Goal: Browse casually

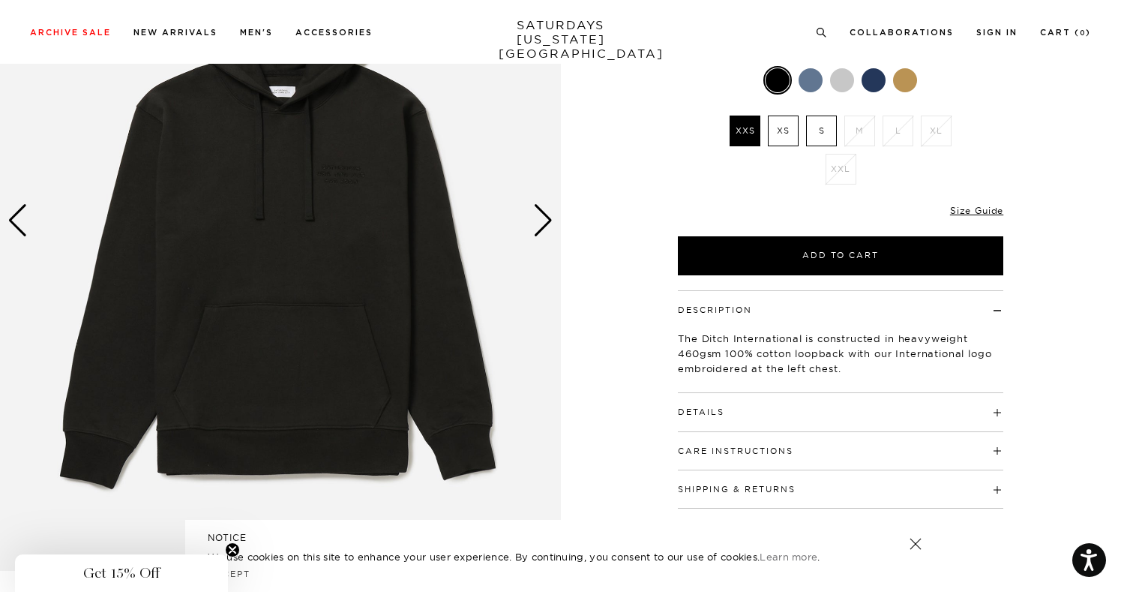
scroll to position [208, 0]
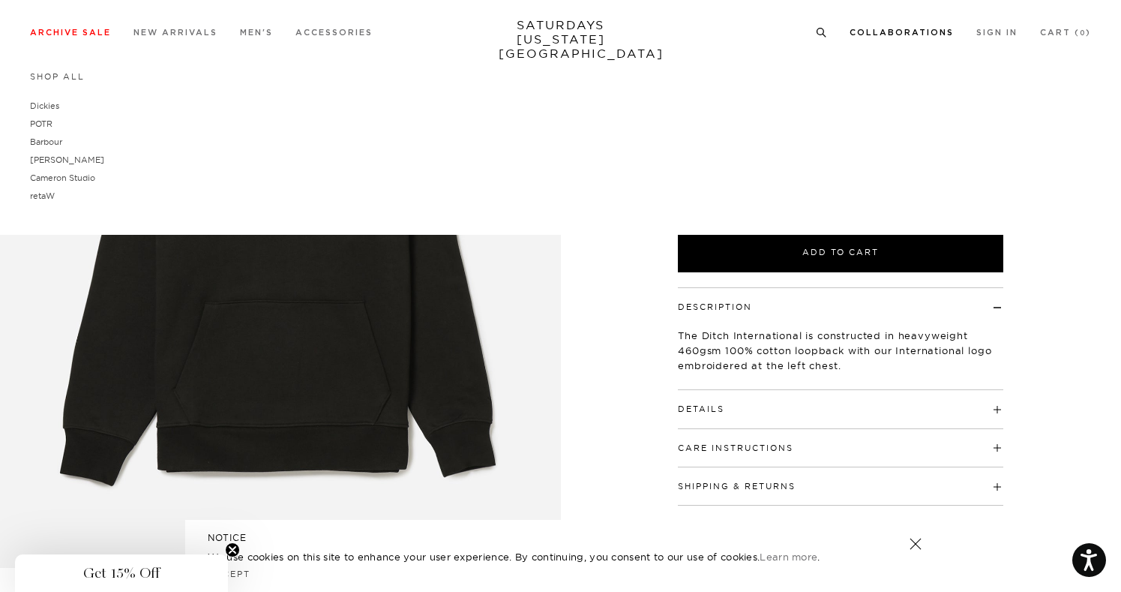
click at [801, 82] on div "Shop All Dickies POTR Barbour Brooks Cameron Studio retaW" at bounding box center [560, 137] width 1061 height 133
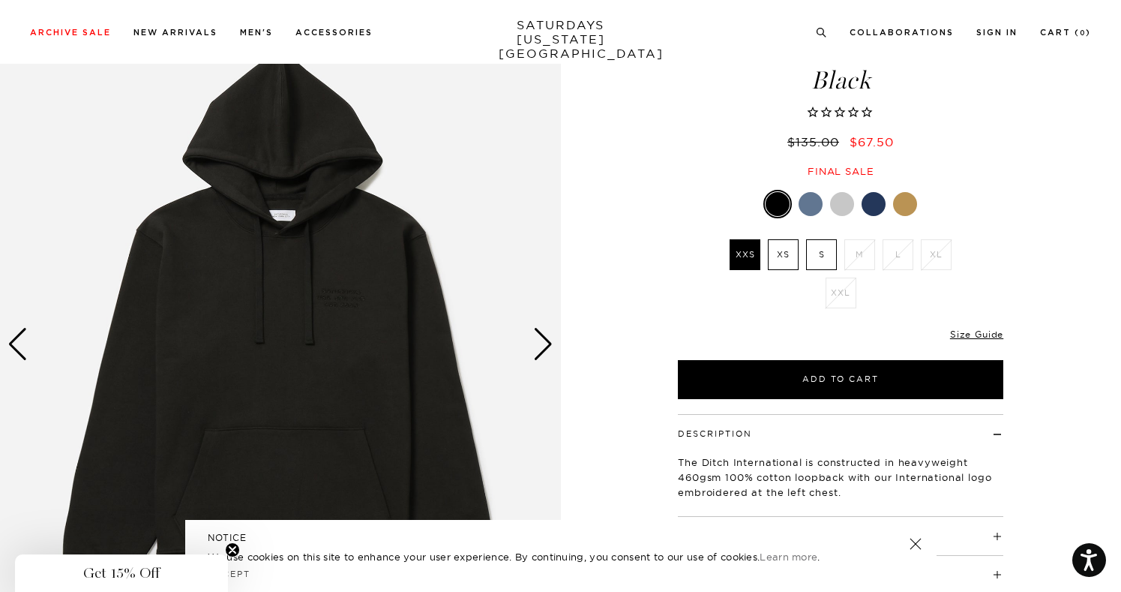
scroll to position [0, 0]
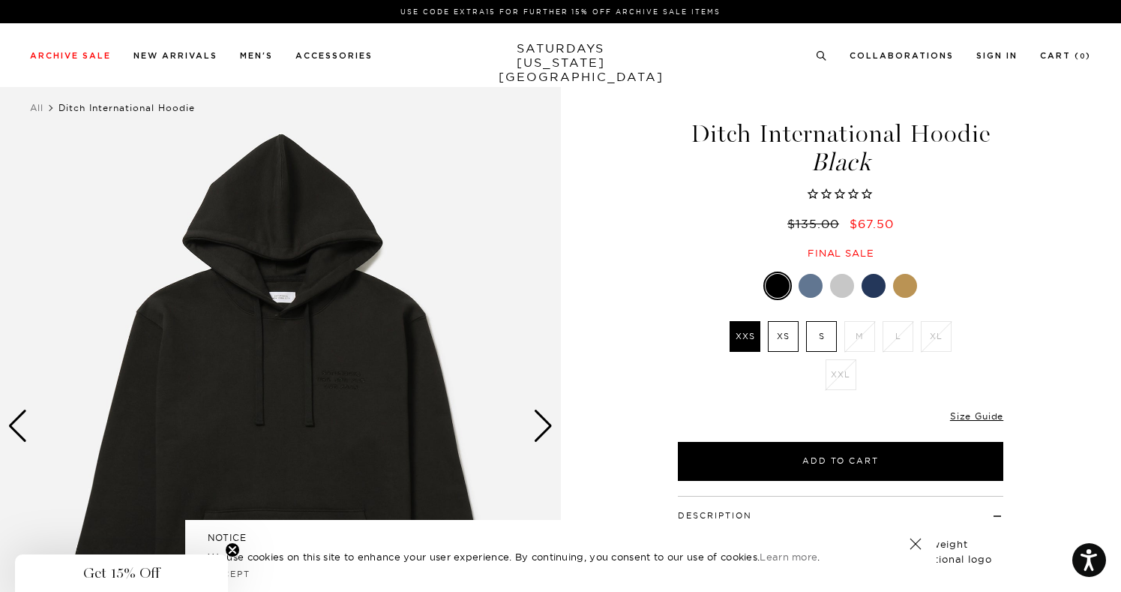
click at [810, 283] on div at bounding box center [810, 286] width 24 height 24
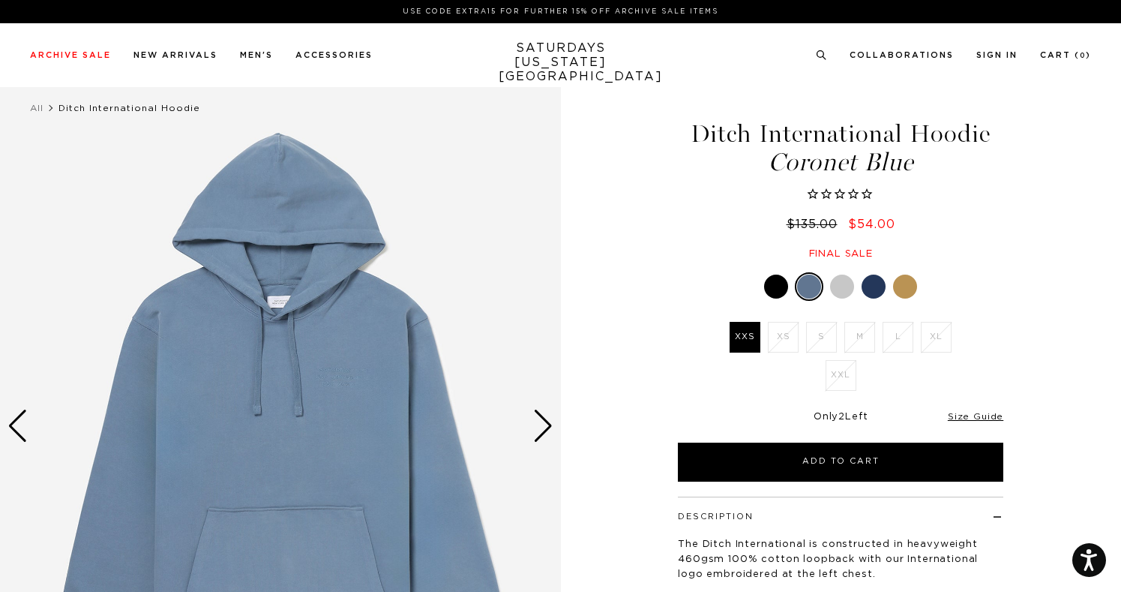
click at [877, 289] on div at bounding box center [873, 286] width 24 height 24
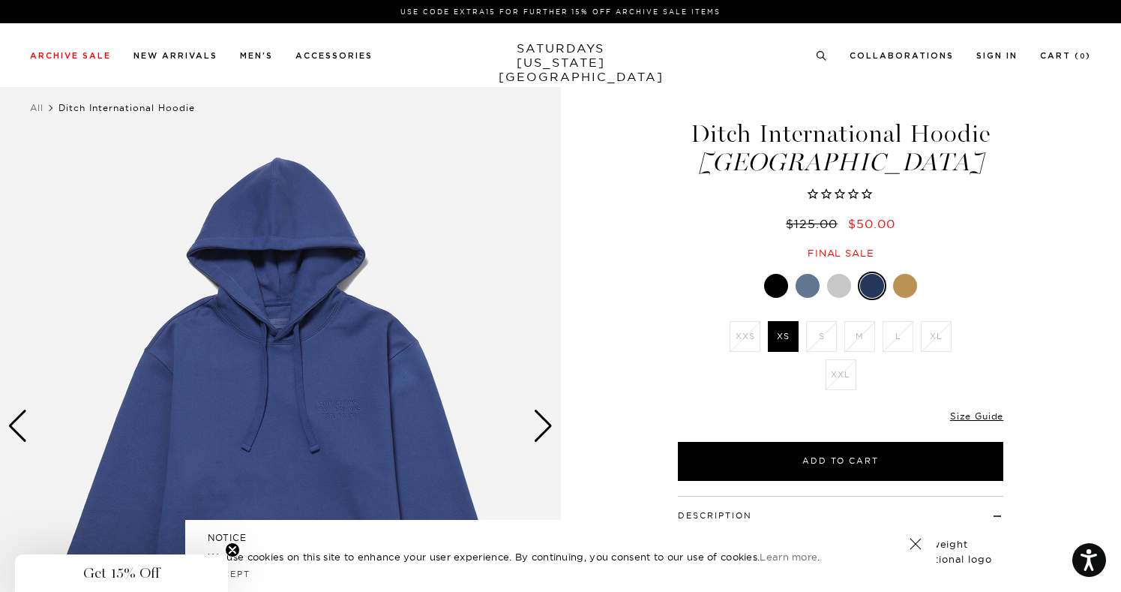
click at [777, 287] on div at bounding box center [776, 286] width 24 height 24
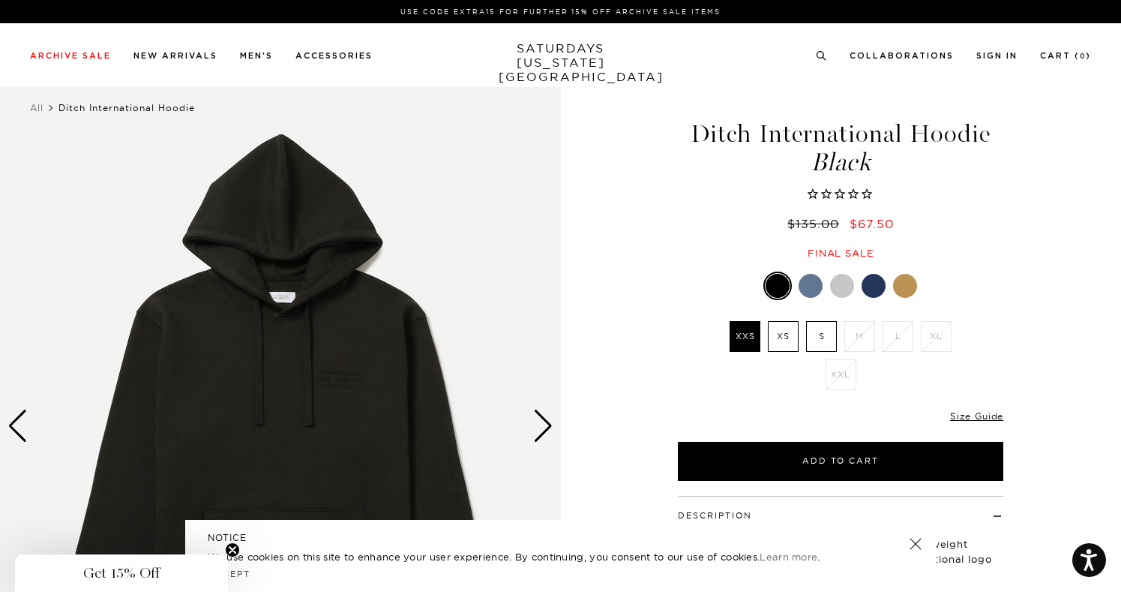
click at [903, 286] on div at bounding box center [905, 286] width 24 height 24
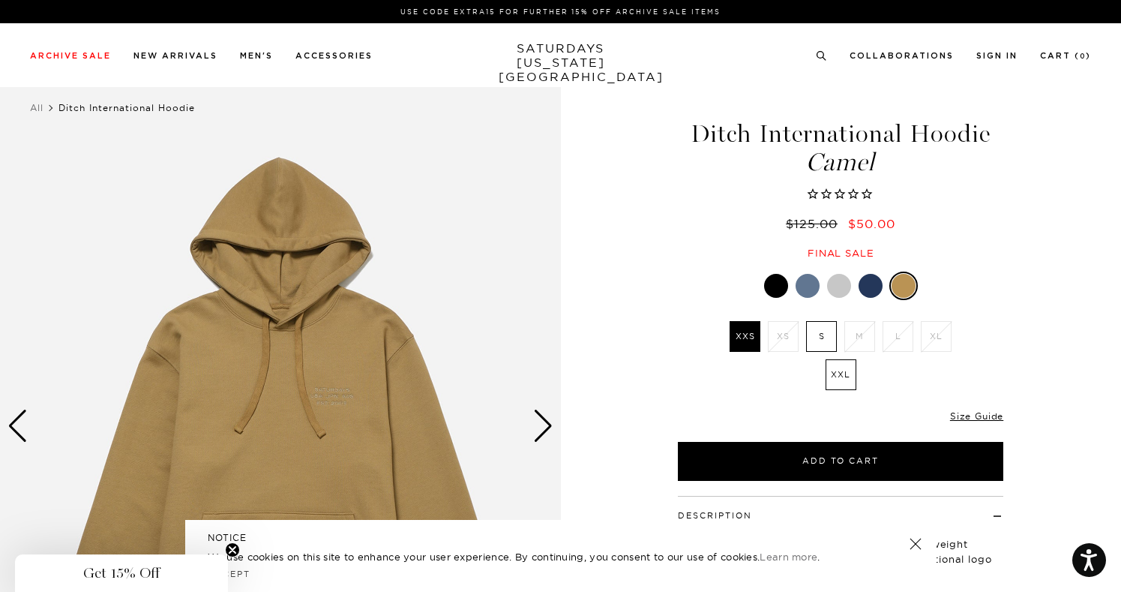
click at [797, 289] on div at bounding box center [807, 286] width 24 height 24
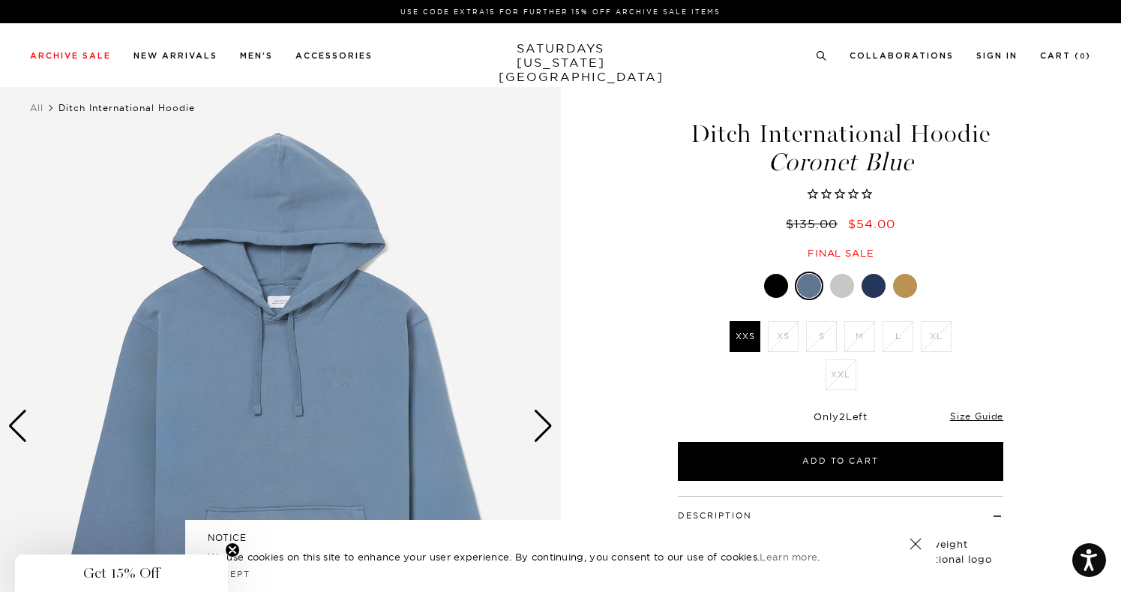
click at [843, 291] on div at bounding box center [842, 286] width 24 height 24
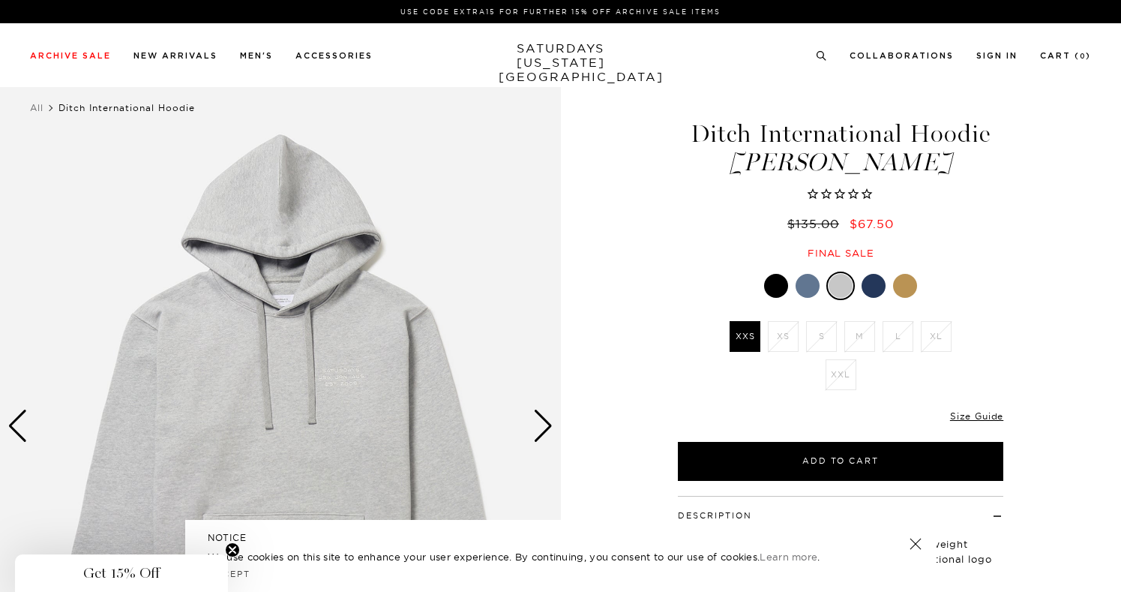
click at [871, 280] on div at bounding box center [873, 286] width 24 height 24
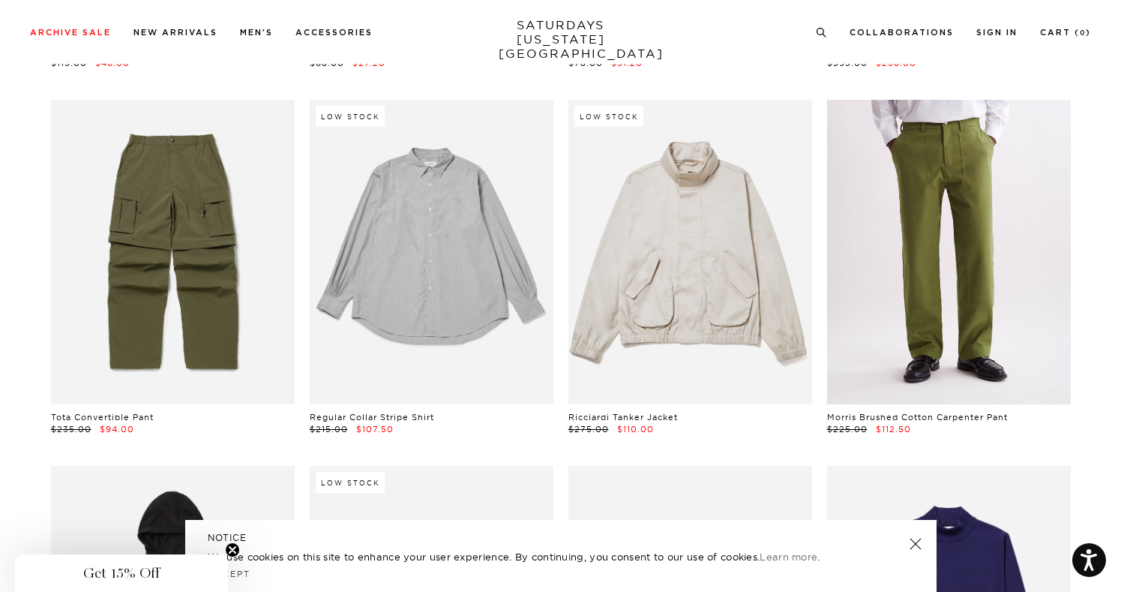
scroll to position [18380, 6]
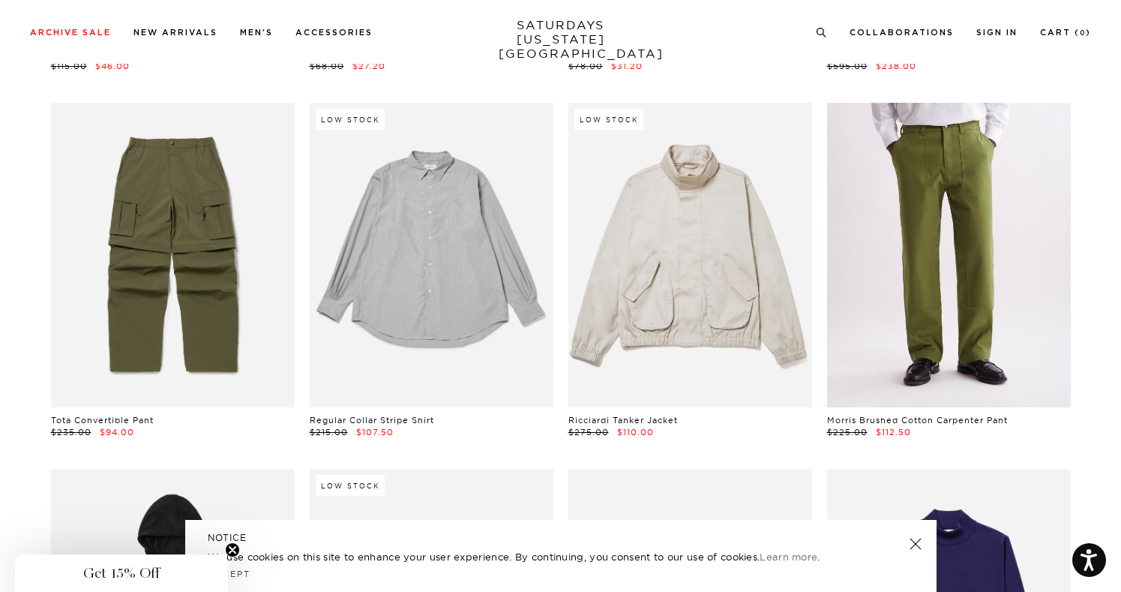
click at [948, 225] on link at bounding box center [949, 255] width 244 height 304
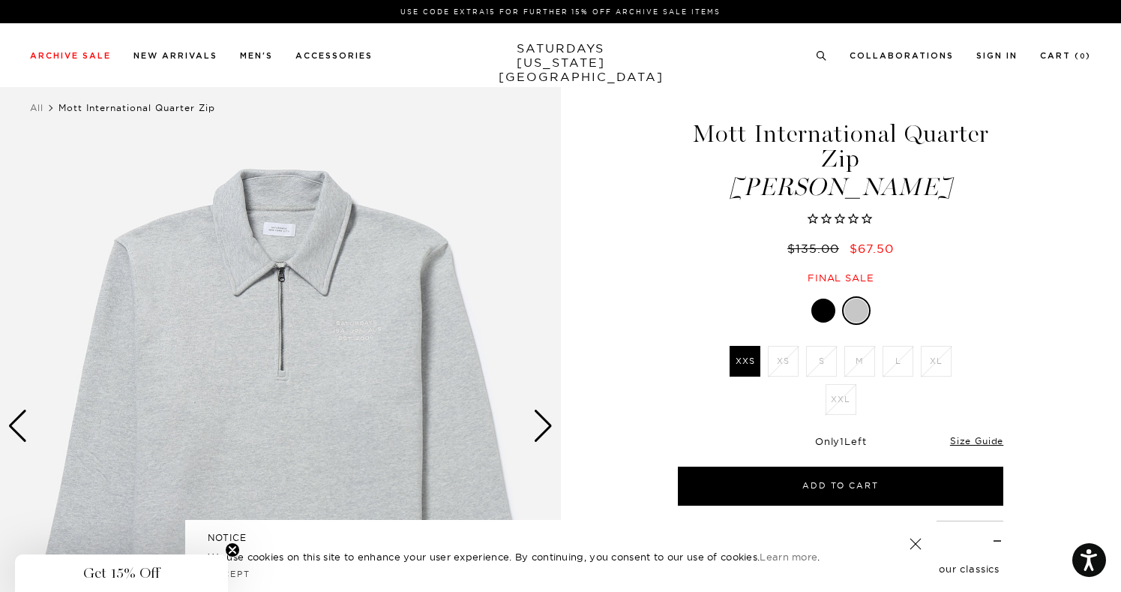
click at [823, 313] on div at bounding box center [823, 310] width 24 height 24
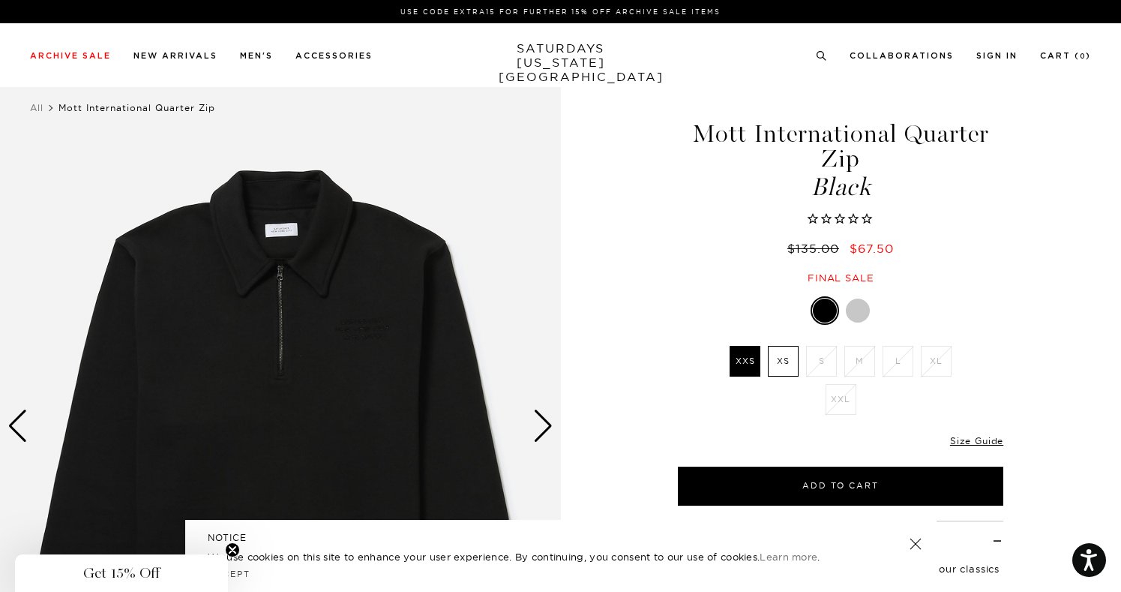
click at [856, 316] on div at bounding box center [858, 310] width 24 height 24
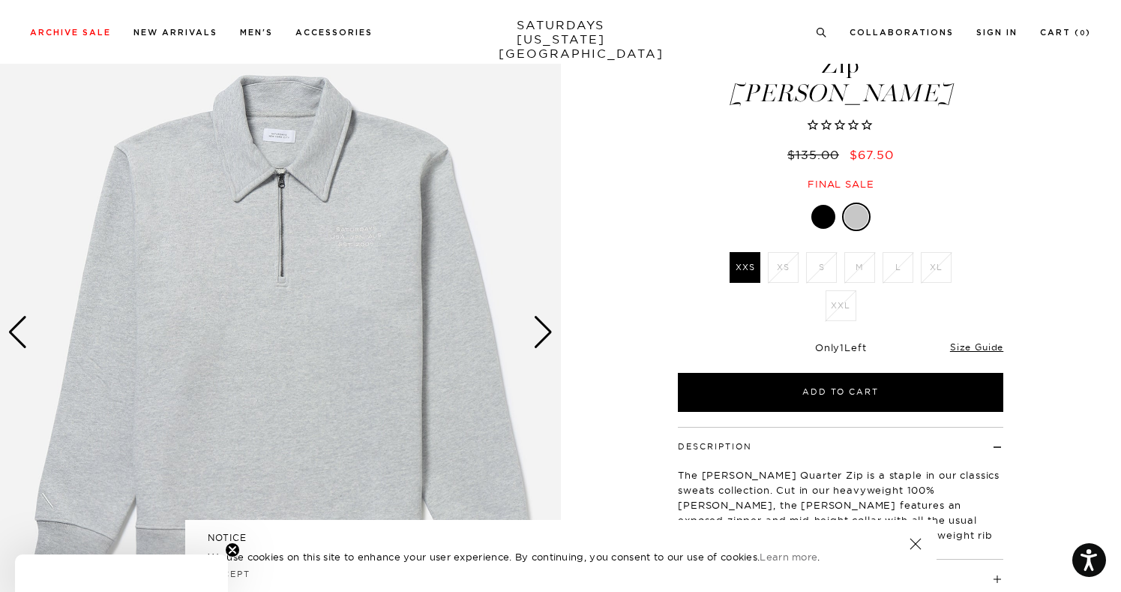
scroll to position [94, 0]
click at [540, 325] on div "Next slide" at bounding box center [543, 331] width 20 height 33
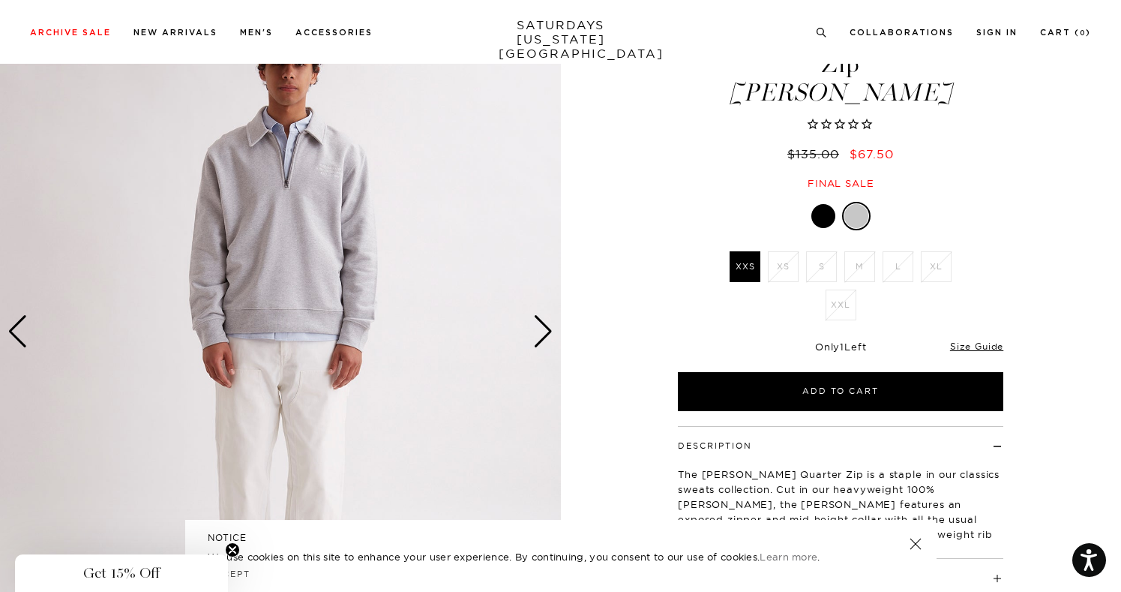
click at [13, 325] on div "Previous slide" at bounding box center [17, 331] width 20 height 33
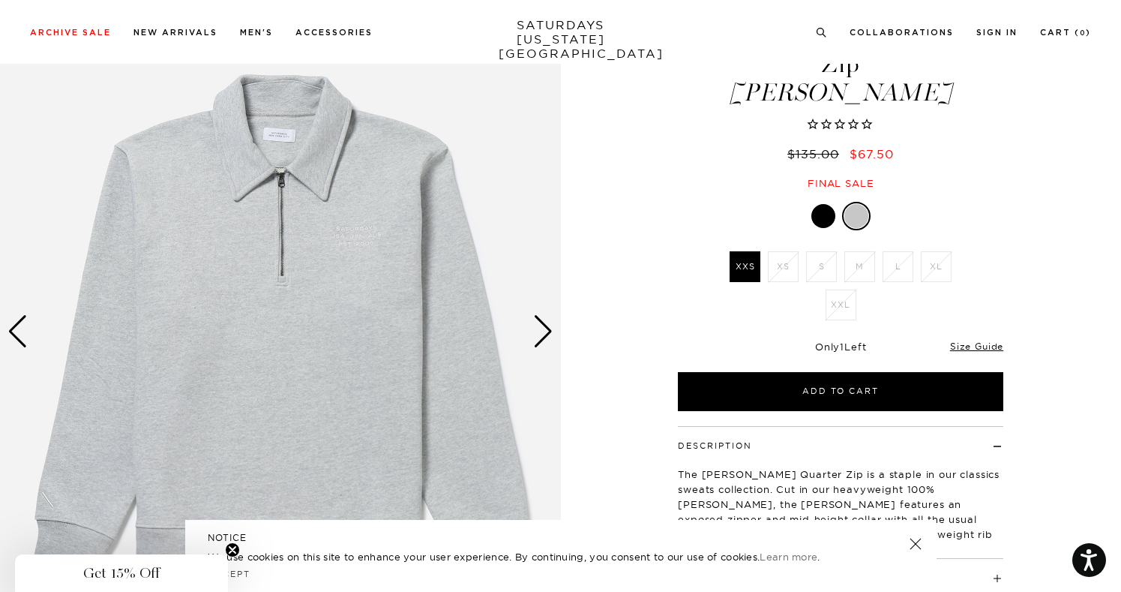
click at [825, 217] on div at bounding box center [823, 216] width 24 height 24
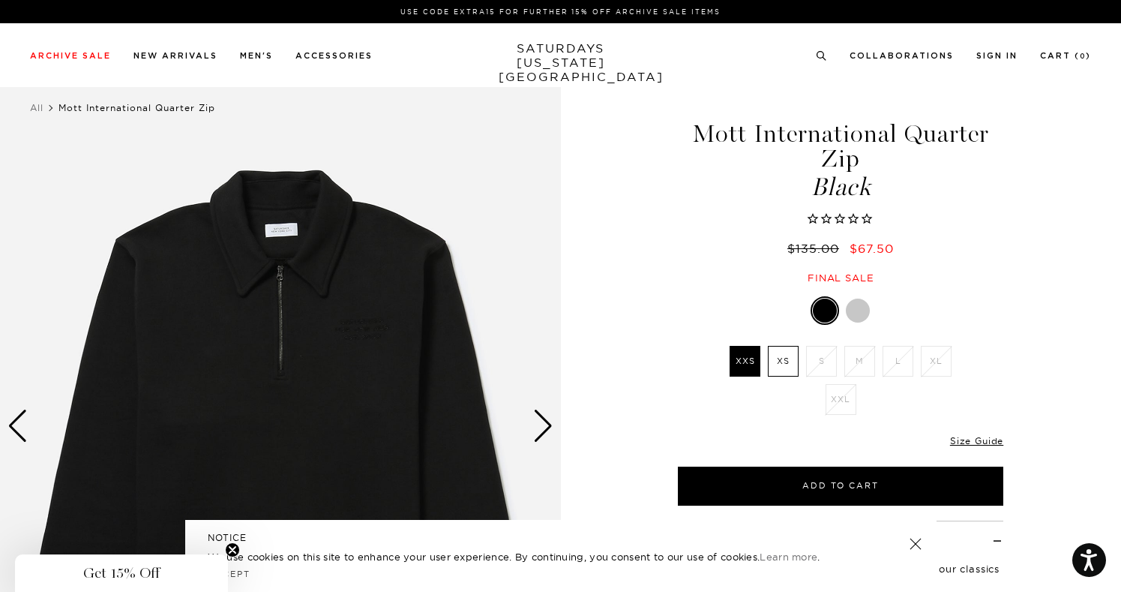
click at [538, 433] on div "Next slide" at bounding box center [543, 425] width 20 height 33
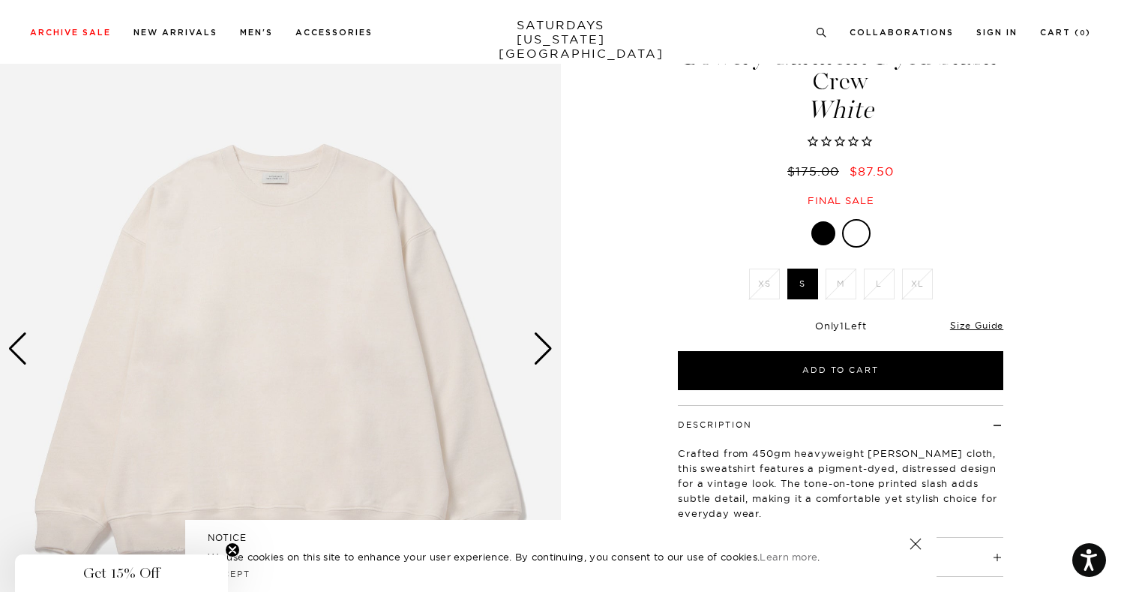
scroll to position [100, 0]
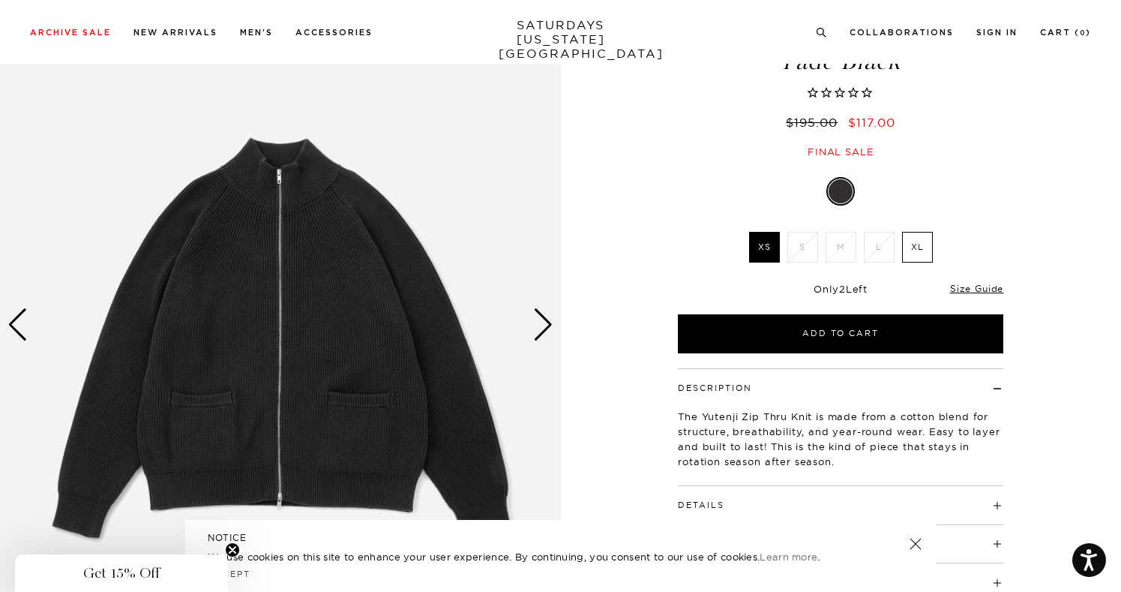
scroll to position [105, 0]
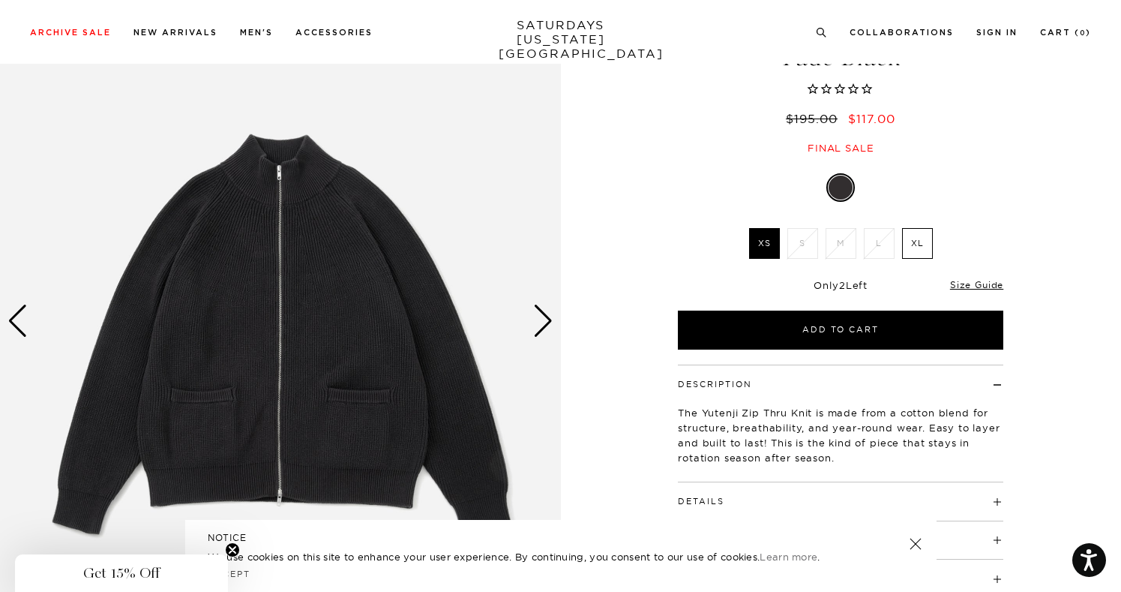
click at [544, 325] on div "Next slide" at bounding box center [543, 320] width 20 height 33
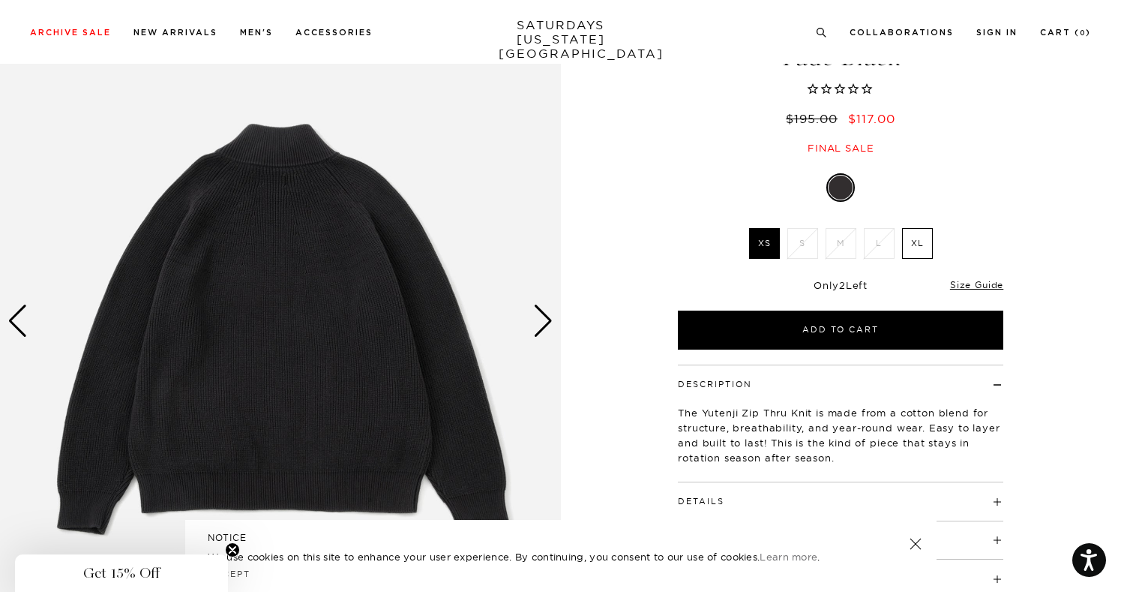
click at [544, 325] on div "Next slide" at bounding box center [543, 320] width 20 height 33
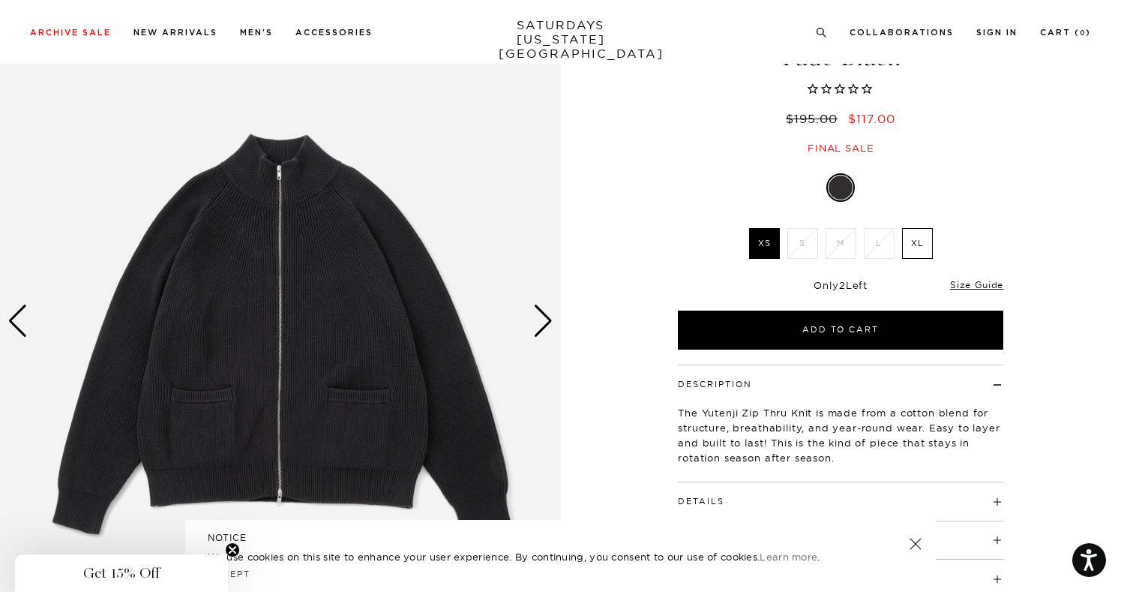
click at [544, 325] on div "Next slide" at bounding box center [543, 320] width 20 height 33
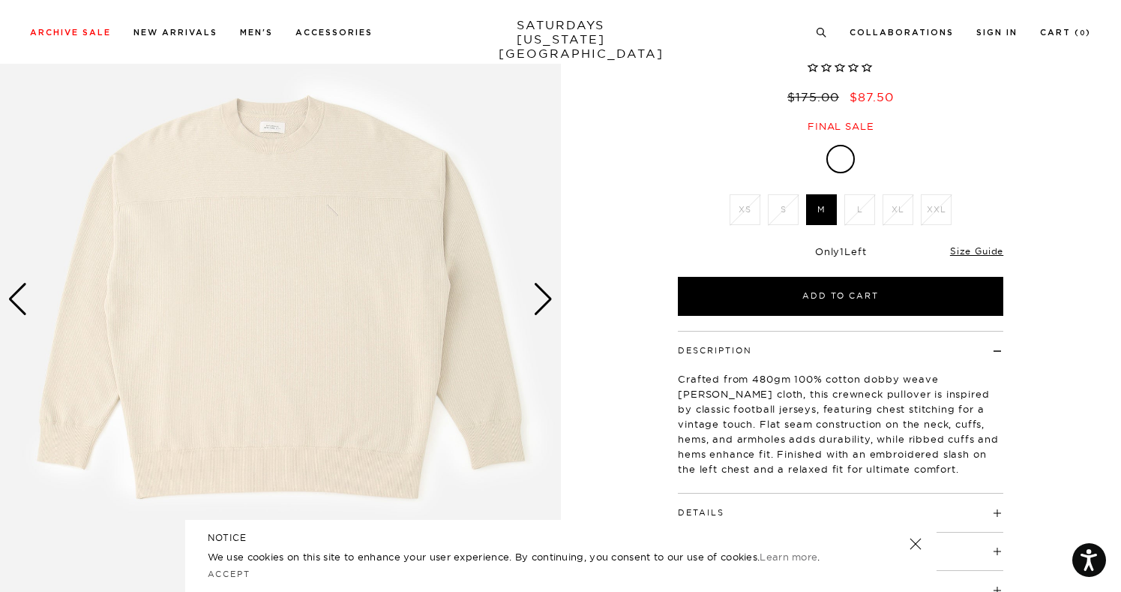
scroll to position [126, 0]
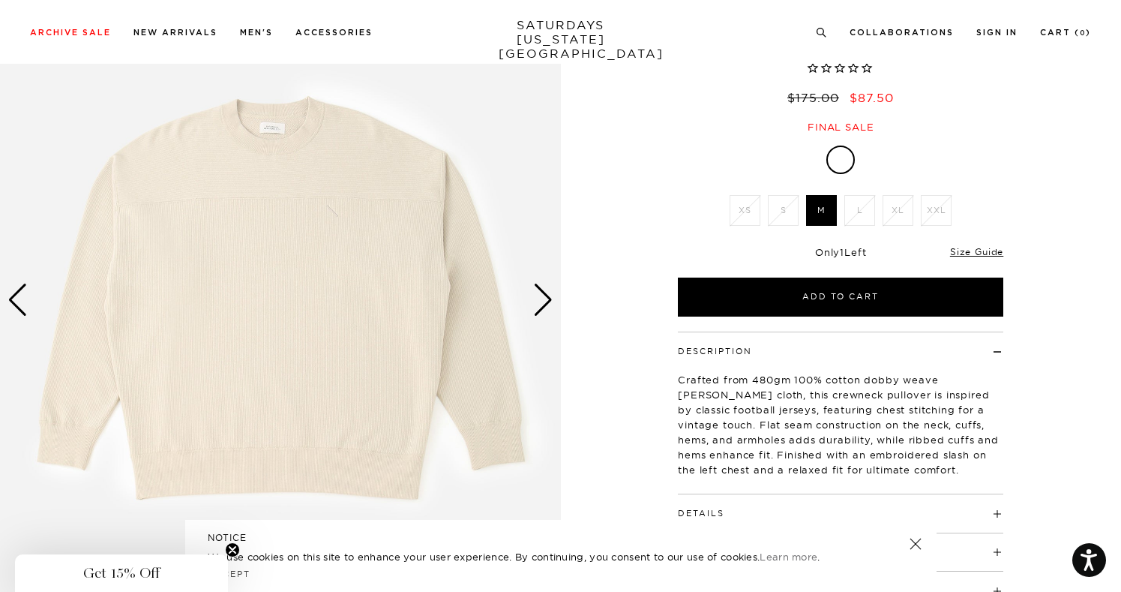
click at [550, 310] on div "Next slide" at bounding box center [543, 299] width 20 height 33
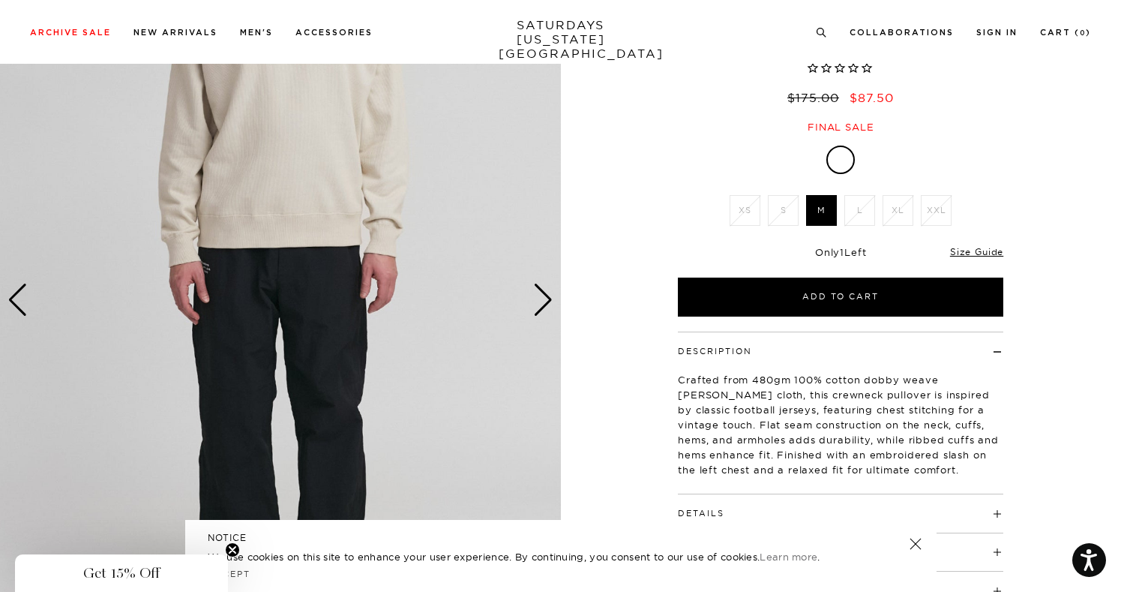
click at [550, 310] on div "Next slide" at bounding box center [543, 299] width 20 height 33
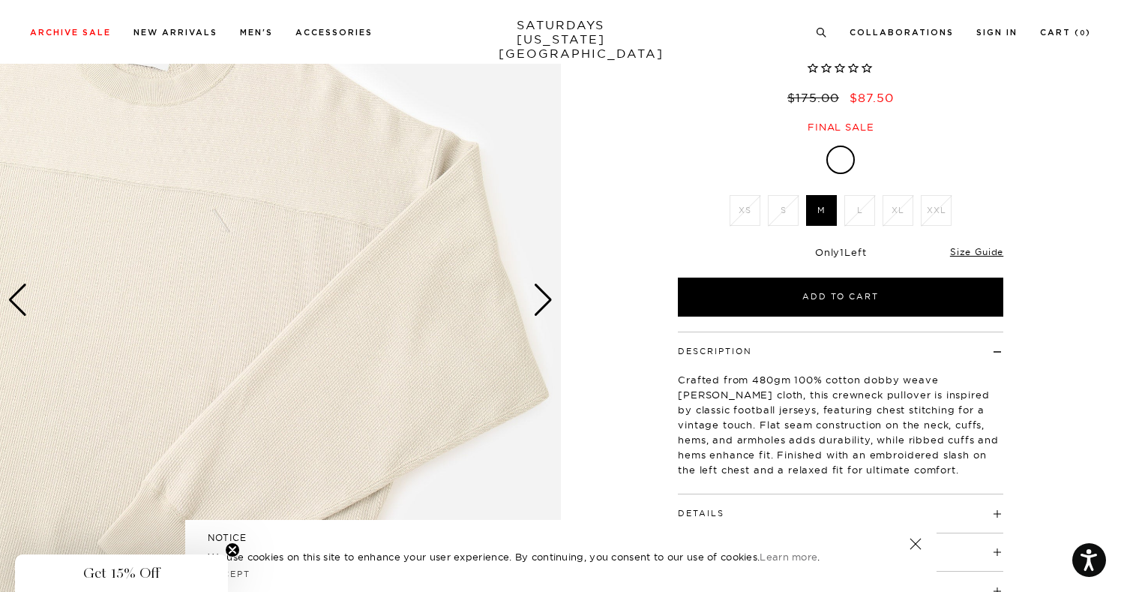
click at [550, 310] on div "Next slide" at bounding box center [543, 299] width 20 height 33
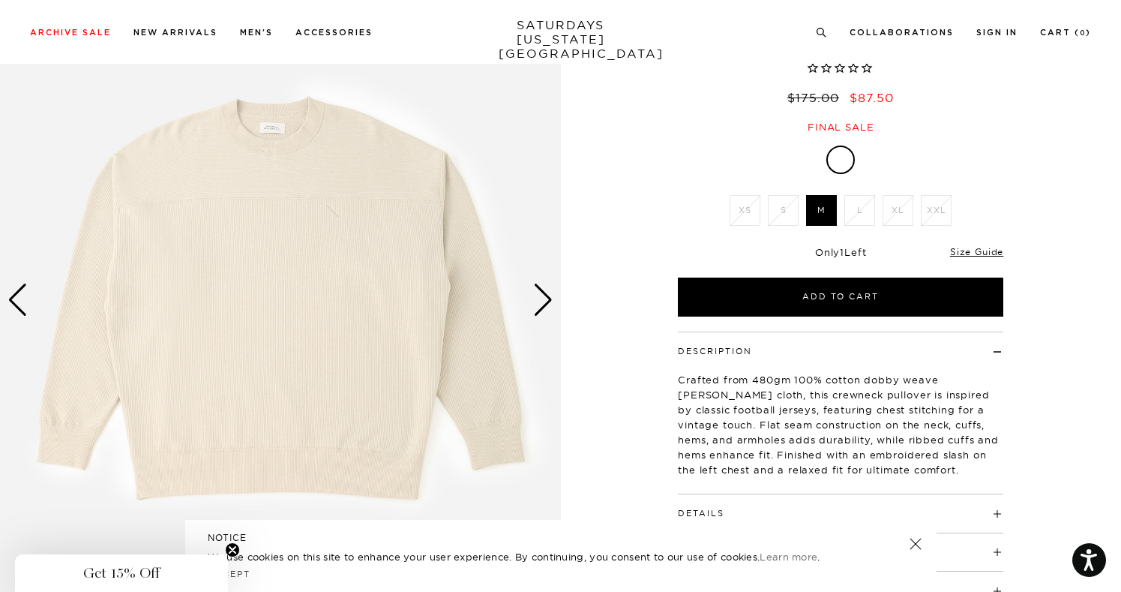
click at [550, 310] on div "Next slide" at bounding box center [543, 299] width 20 height 33
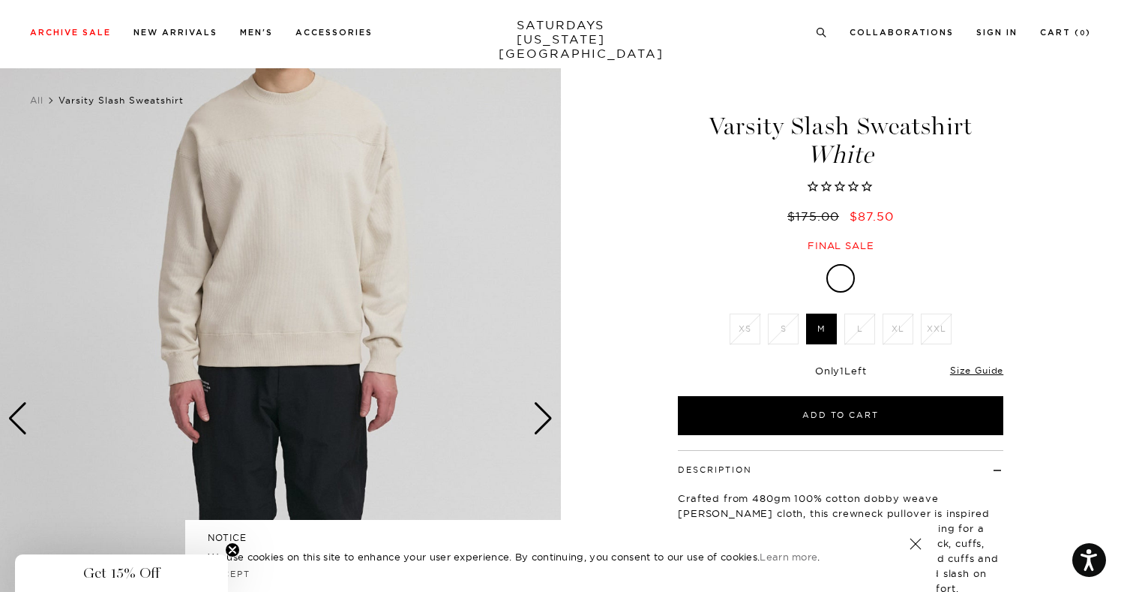
scroll to position [0, 0]
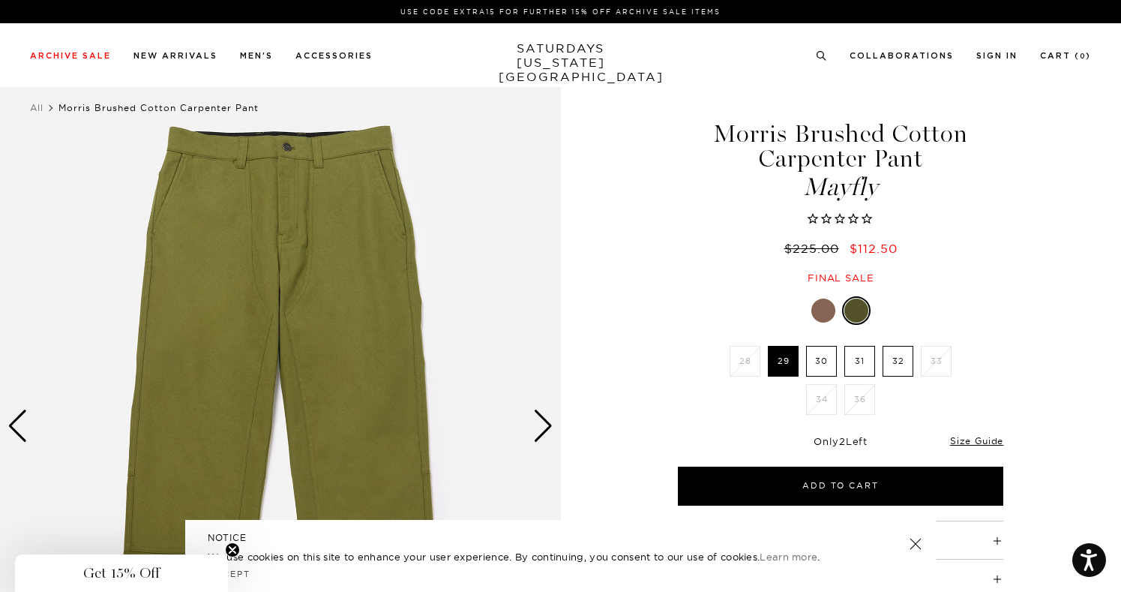
click at [825, 314] on div at bounding box center [823, 310] width 24 height 24
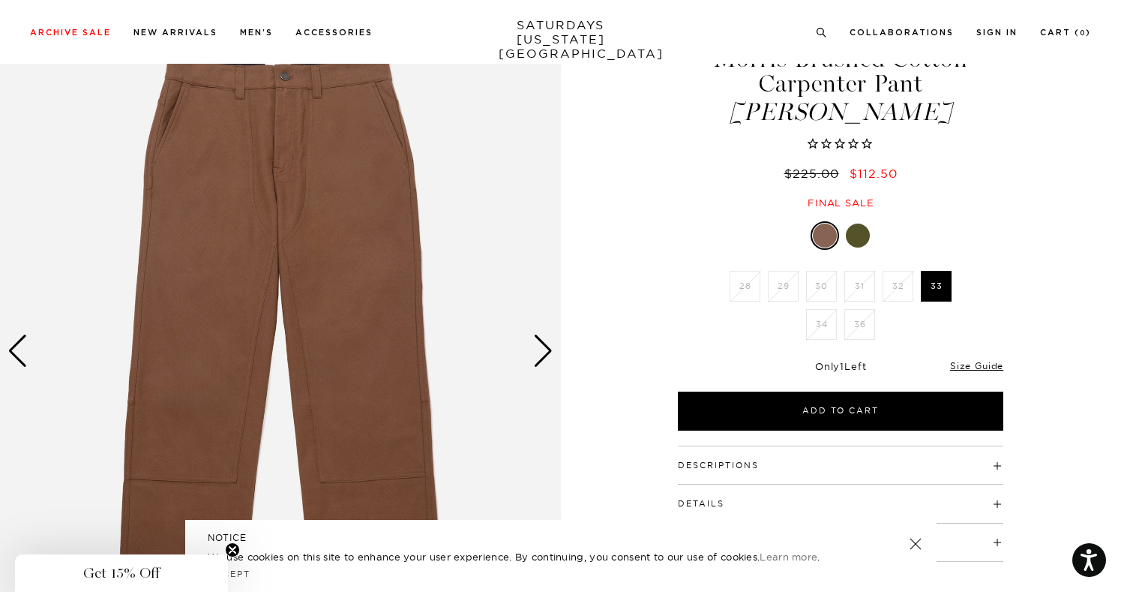
scroll to position [79, 0]
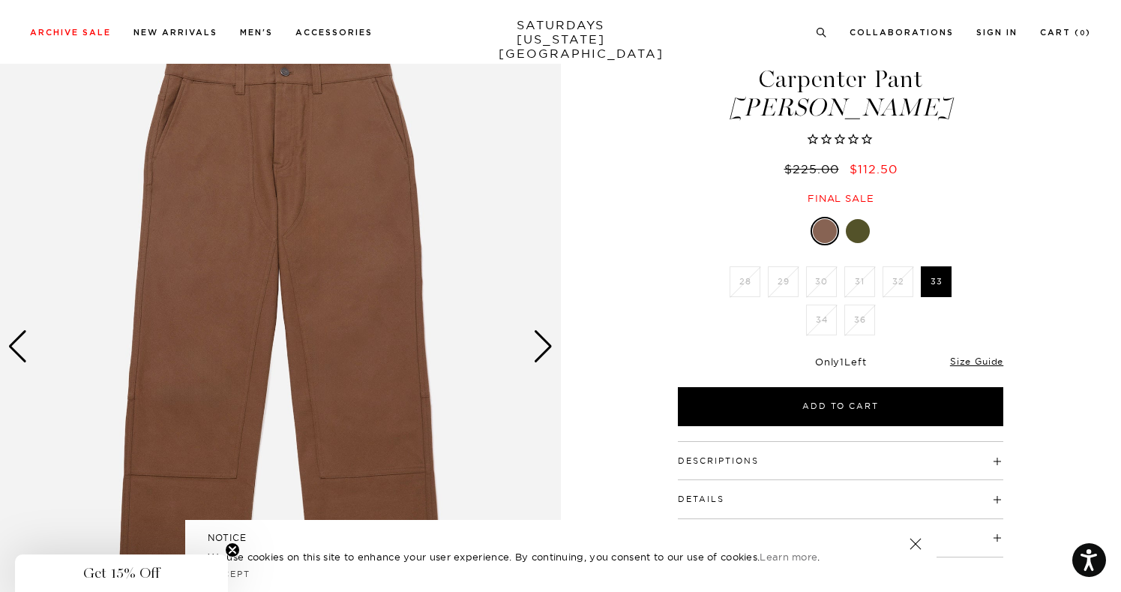
click at [854, 236] on div at bounding box center [858, 231] width 24 height 24
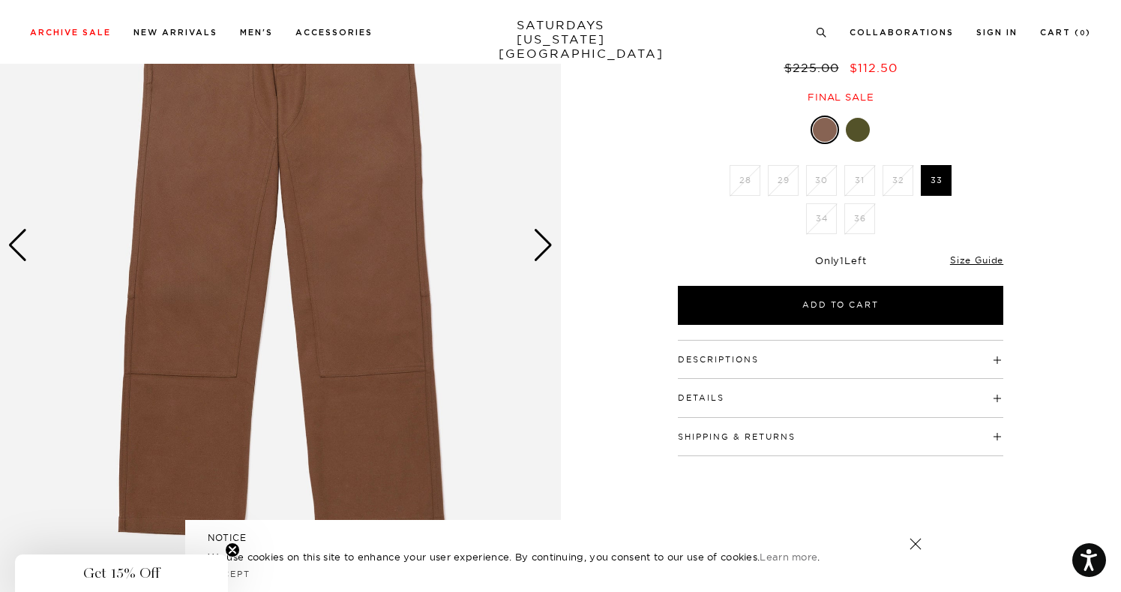
scroll to position [183, 0]
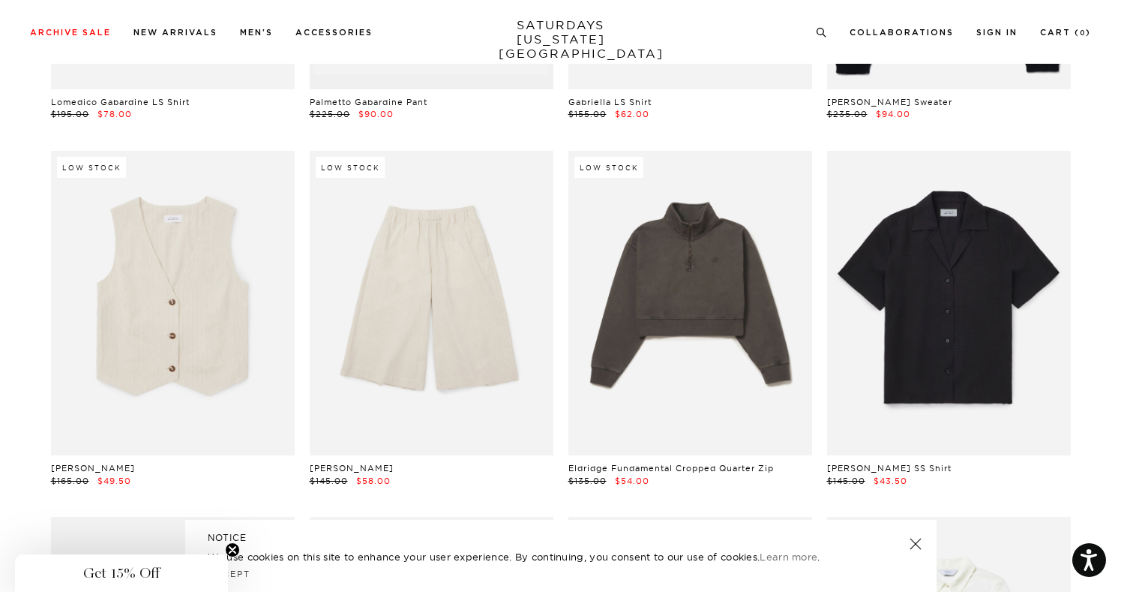
scroll to position [31745, 9]
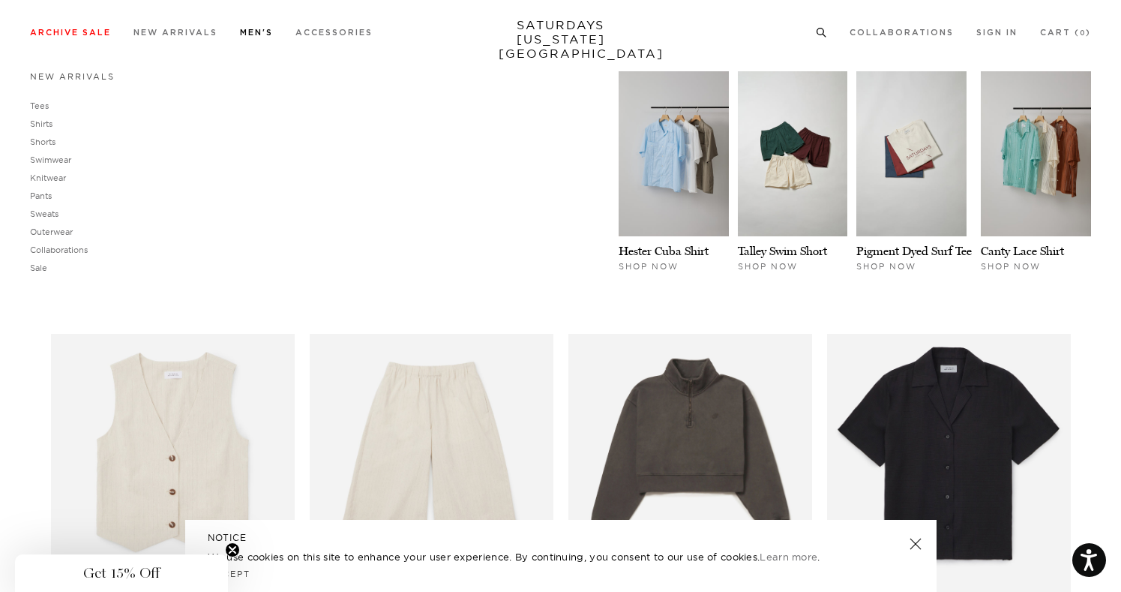
click at [54, 73] on link "New Arrivals" at bounding box center [72, 76] width 85 height 10
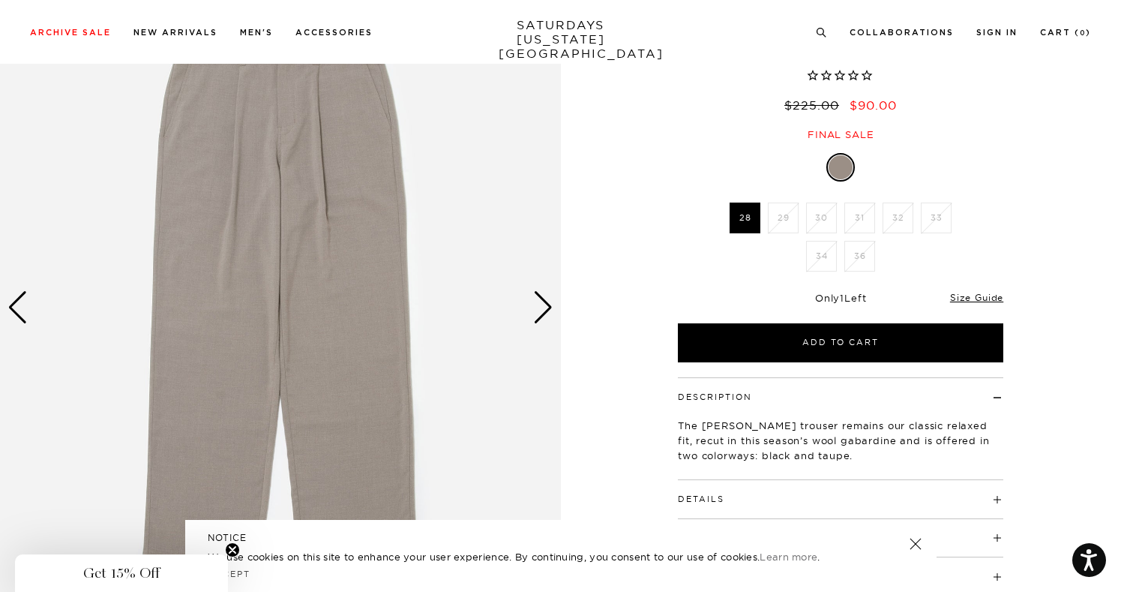
scroll to position [119, 0]
click at [552, 323] on img at bounding box center [280, 307] width 561 height 700
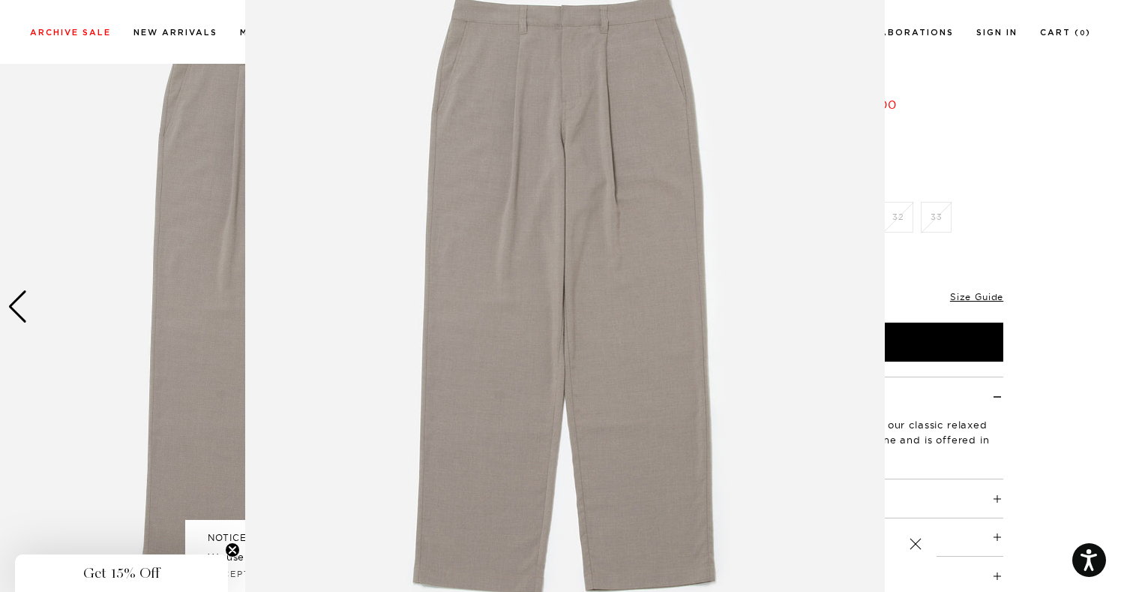
click at [546, 311] on img at bounding box center [565, 299] width 640 height 768
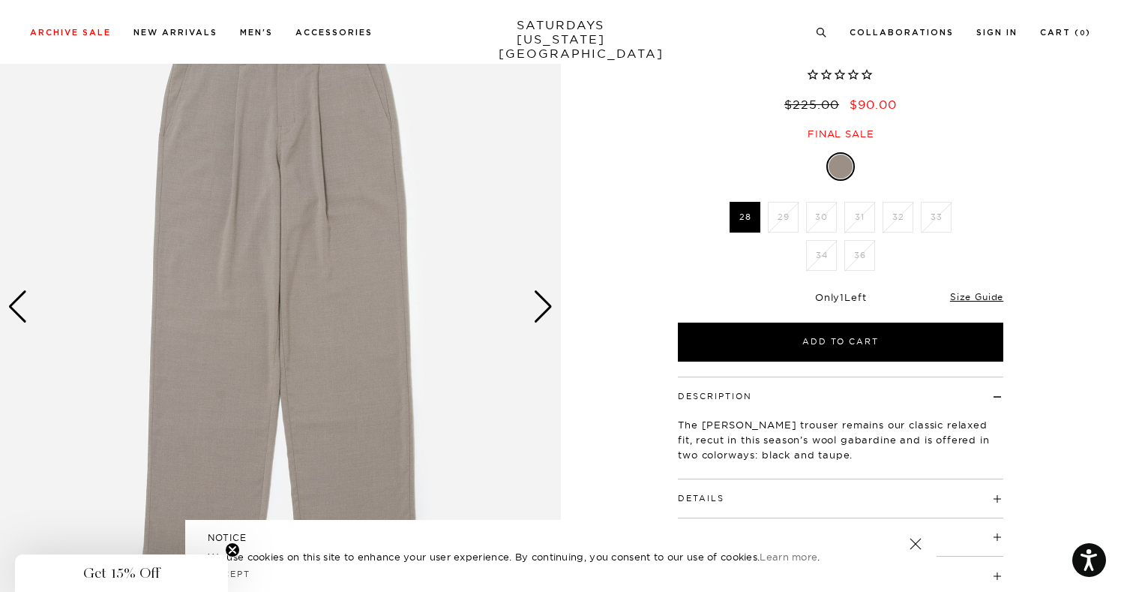
click at [546, 311] on div "Next slide" at bounding box center [543, 306] width 20 height 33
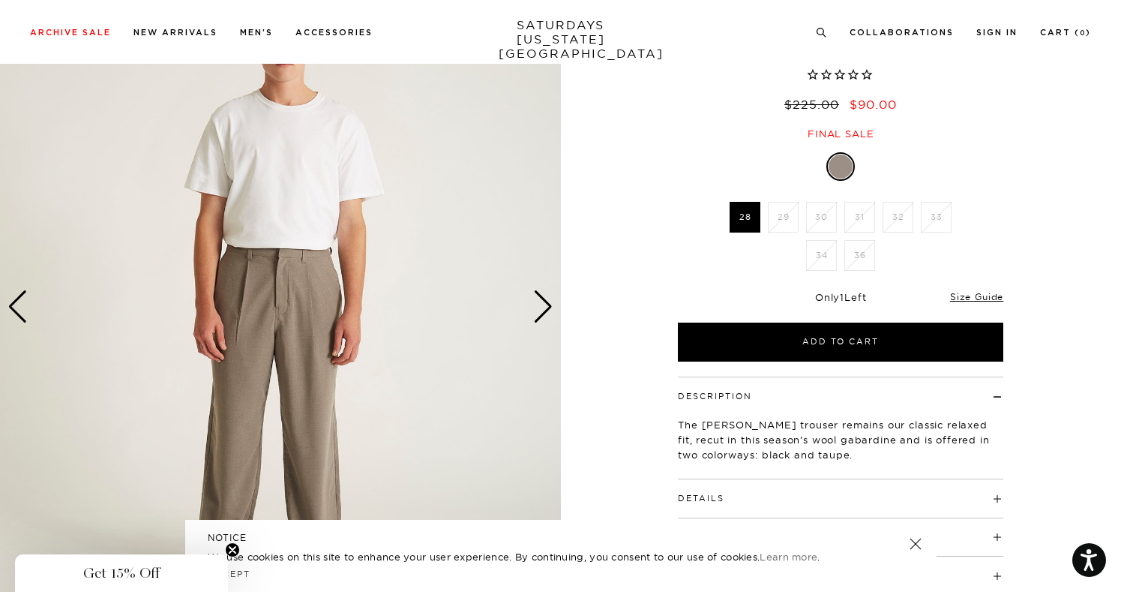
click at [546, 311] on div "Next slide" at bounding box center [543, 306] width 20 height 33
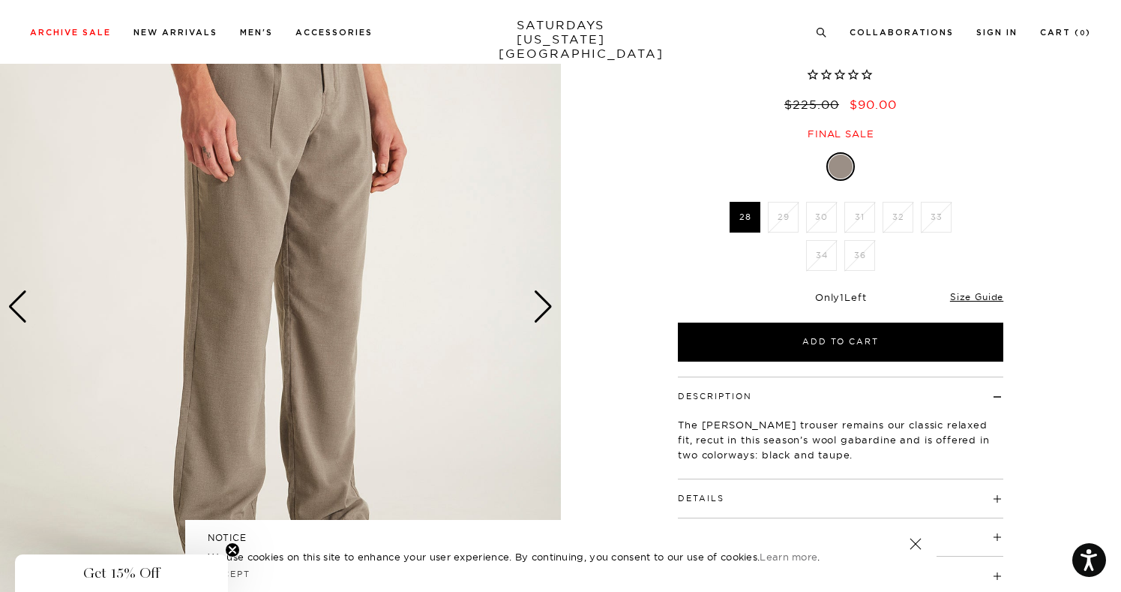
click at [546, 311] on div "Next slide" at bounding box center [543, 306] width 20 height 33
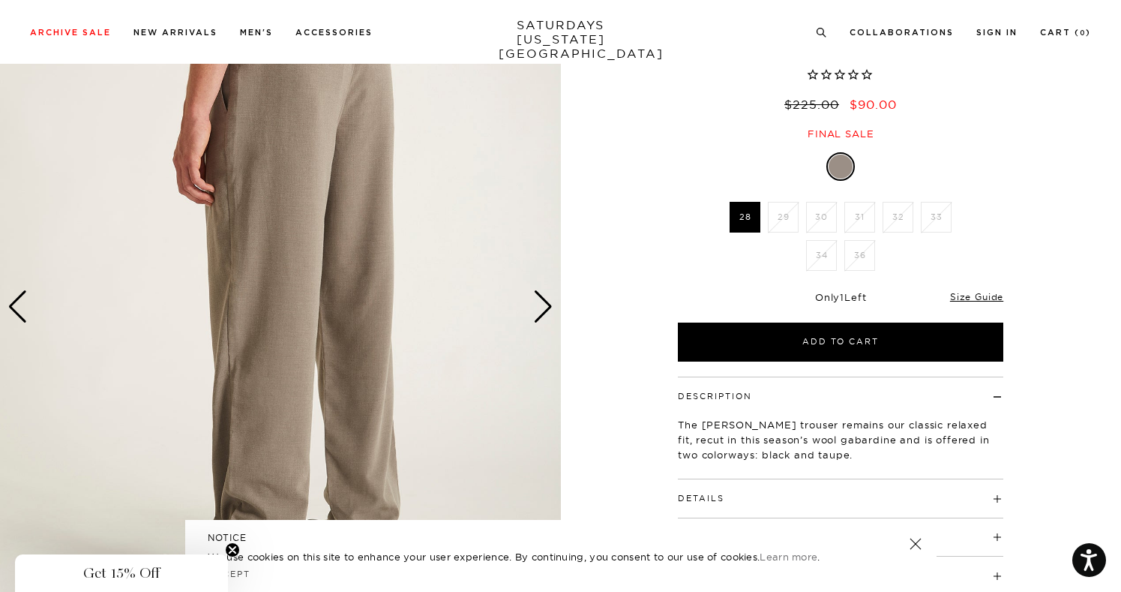
click at [546, 311] on div "Next slide" at bounding box center [543, 306] width 20 height 33
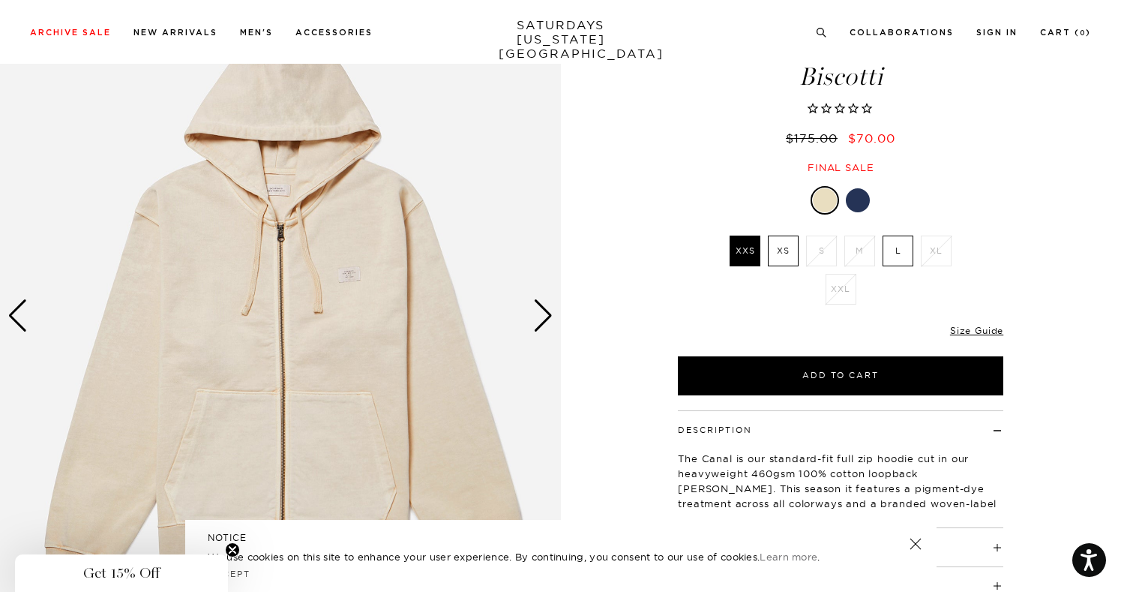
scroll to position [112, 0]
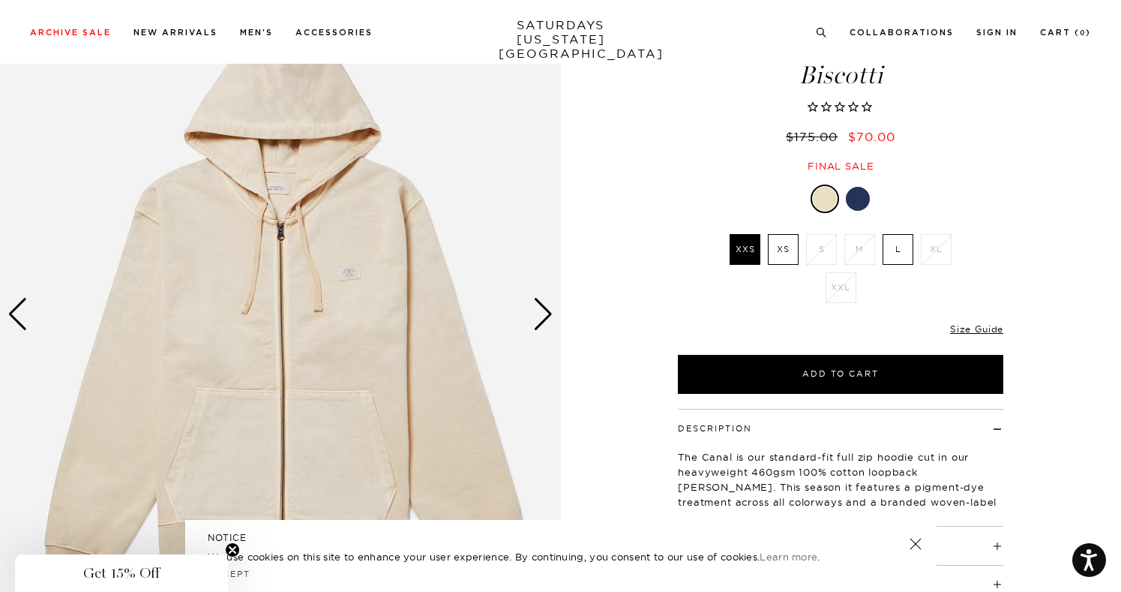
click at [540, 313] on div "Next slide" at bounding box center [543, 314] width 20 height 33
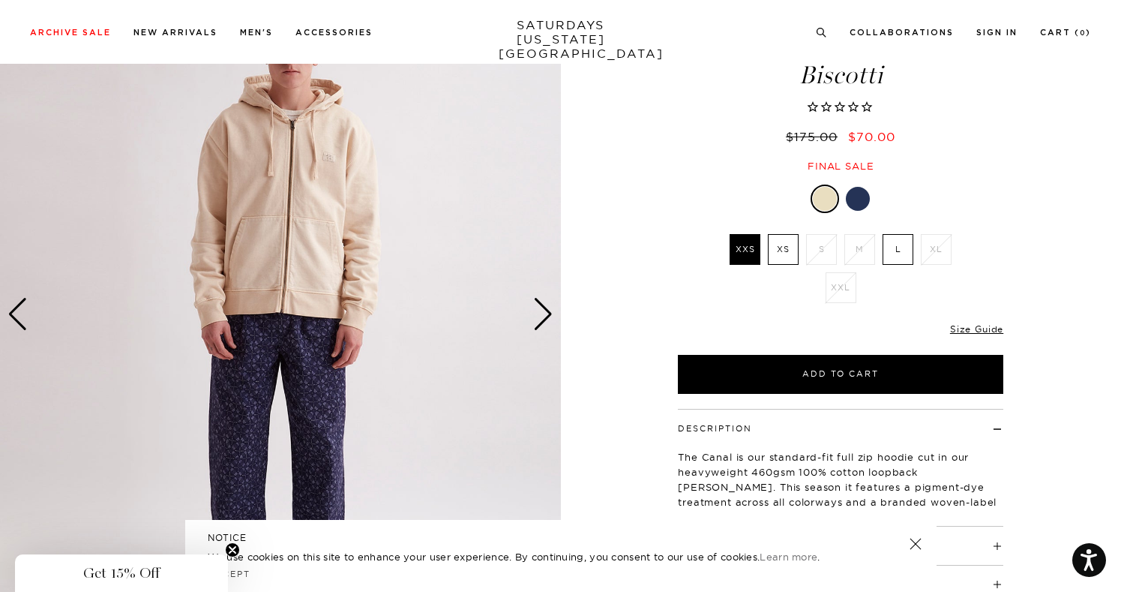
click at [540, 313] on div "Next slide" at bounding box center [543, 314] width 20 height 33
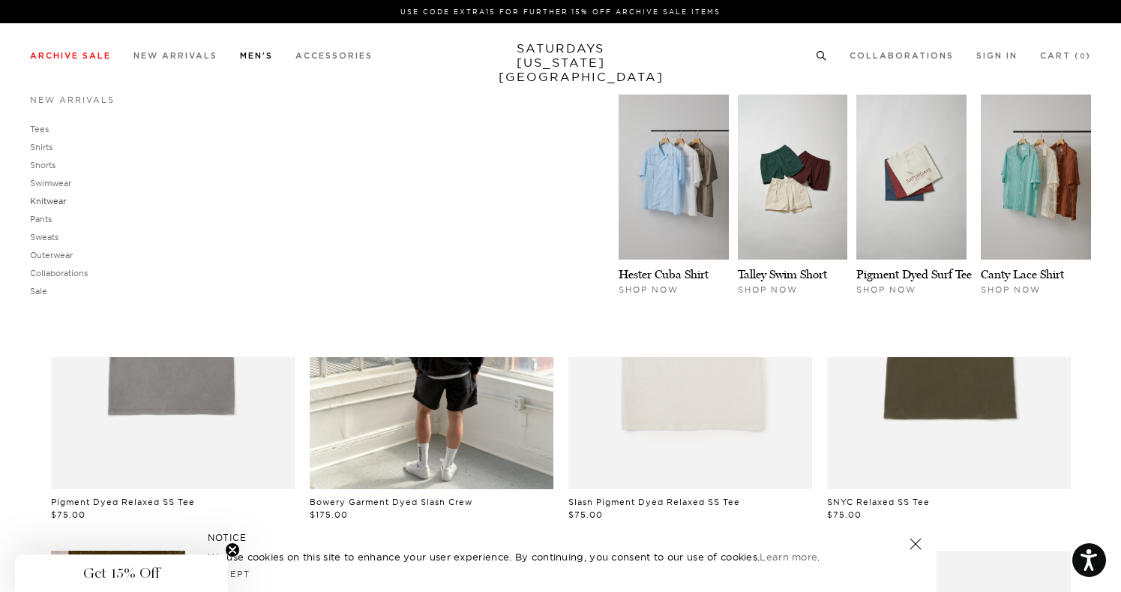
click at [39, 199] on link "Knitwear" at bounding box center [48, 201] width 36 height 10
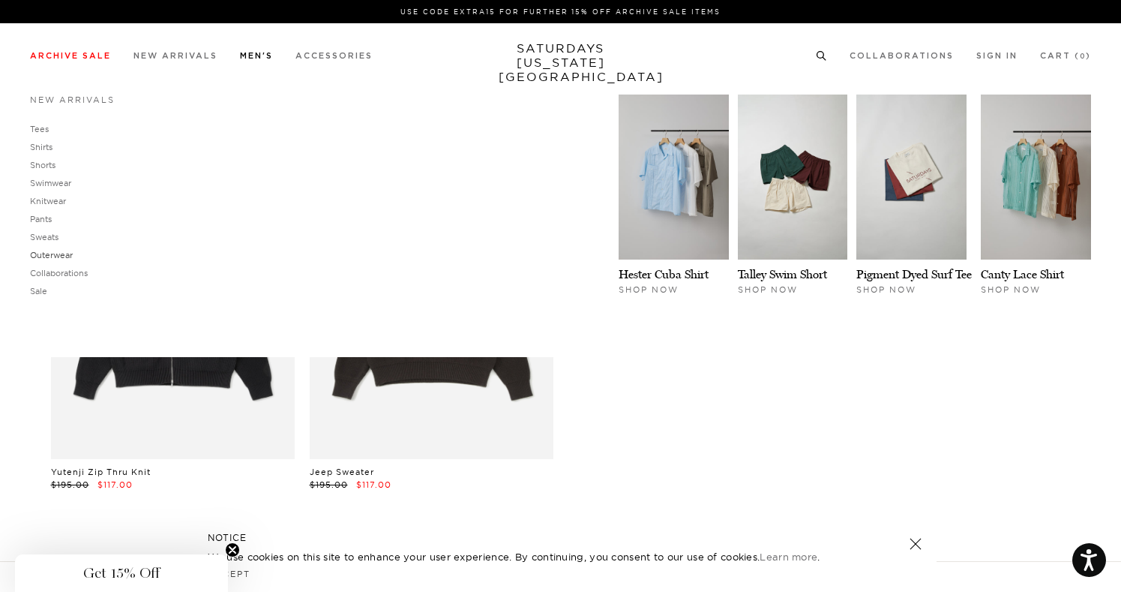
click at [52, 256] on link "Outerwear" at bounding box center [51, 255] width 43 height 10
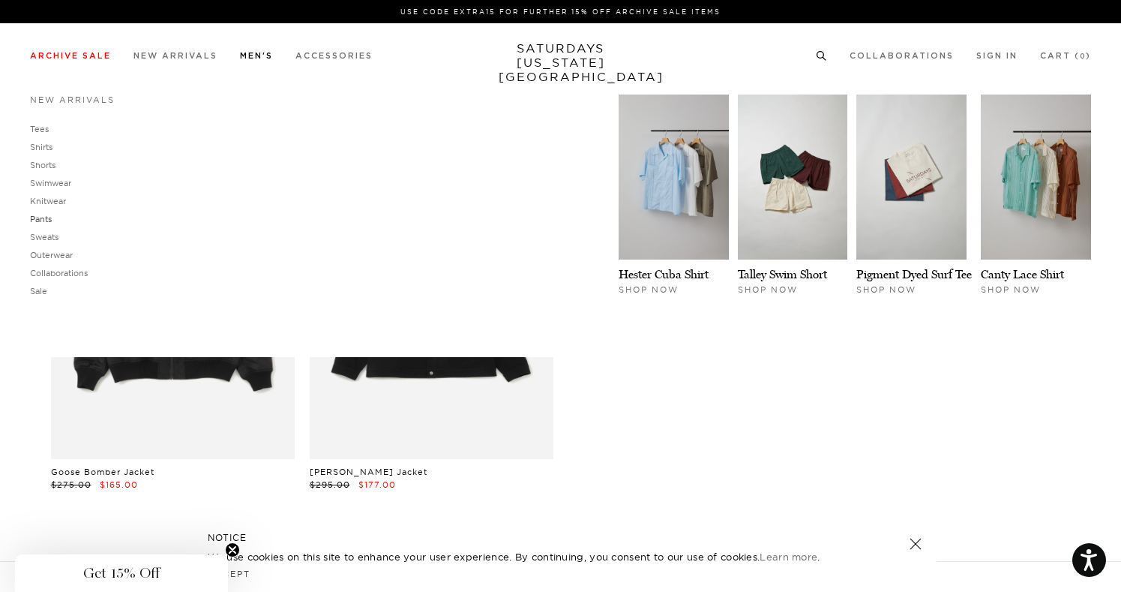
click at [44, 214] on link "Pants" at bounding box center [41, 219] width 22 height 10
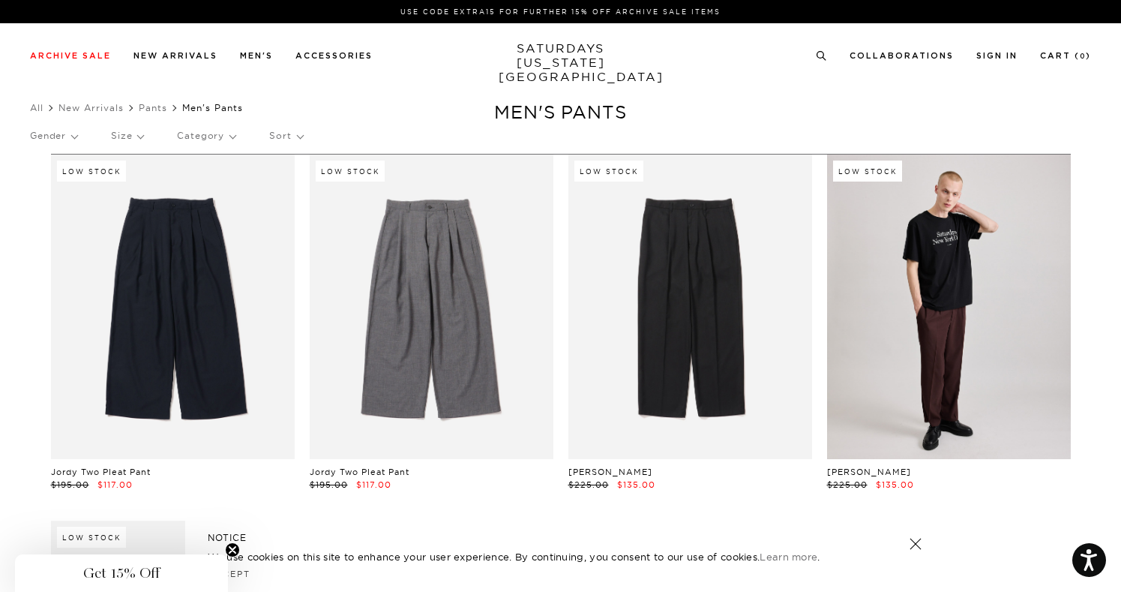
click at [557, 53] on link "SATURDAYS NEW YORK CITY" at bounding box center [561, 62] width 124 height 43
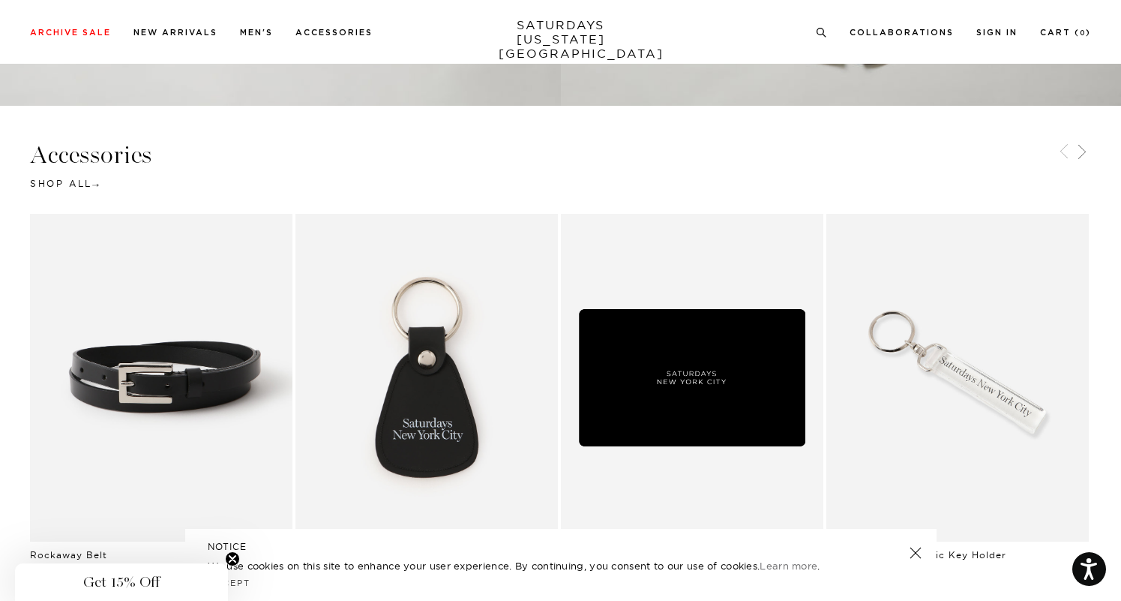
scroll to position [1711, 0]
